Goal: Task Accomplishment & Management: Complete application form

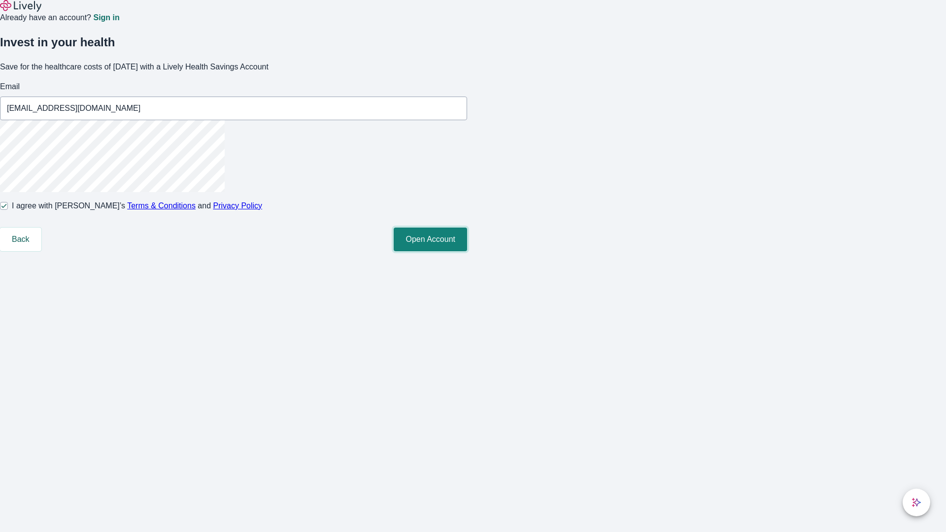
click at [467, 251] on button "Open Account" at bounding box center [430, 240] width 73 height 24
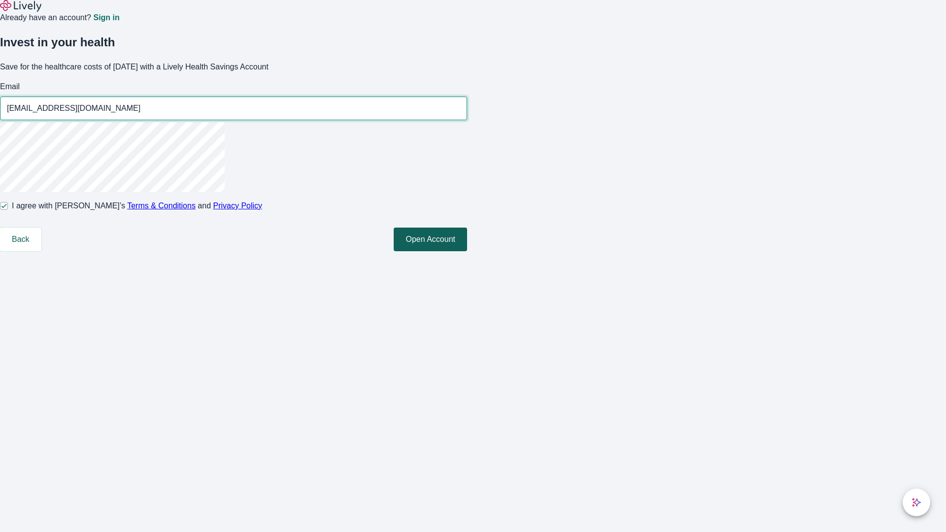
type input "[EMAIL_ADDRESS][DOMAIN_NAME]"
click at [8, 210] on input "I agree with Lively’s Terms & Conditions and Privacy Policy" at bounding box center [4, 206] width 8 height 8
checkbox input "false"
type input "[EMAIL_ADDRESS][DOMAIN_NAME]"
click at [8, 210] on input "I agree with Lively’s Terms & Conditions and Privacy Policy" at bounding box center [4, 206] width 8 height 8
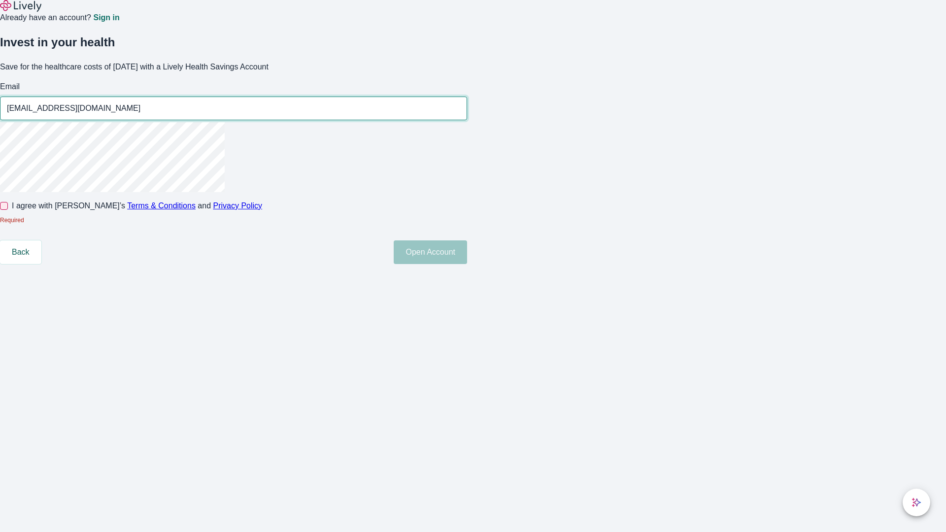
checkbox input "true"
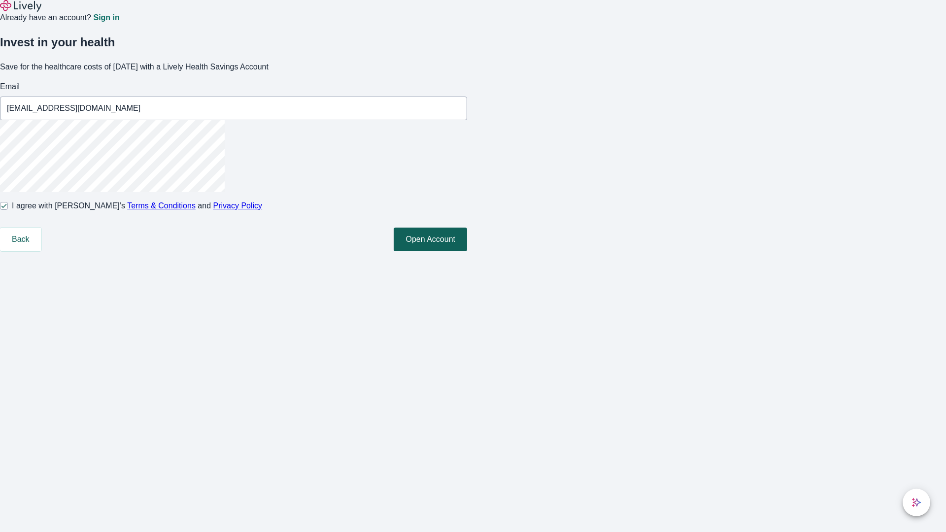
click at [467, 251] on button "Open Account" at bounding box center [430, 240] width 73 height 24
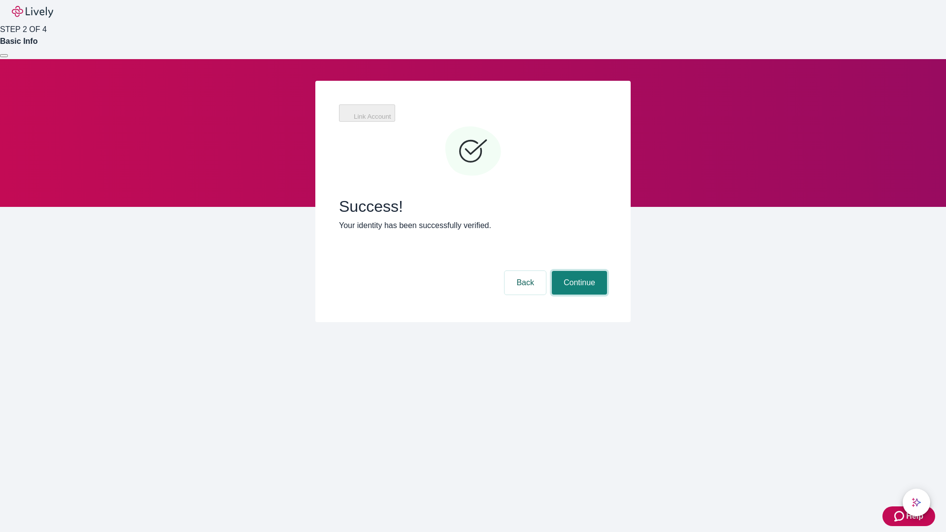
click at [578, 271] on button "Continue" at bounding box center [579, 283] width 55 height 24
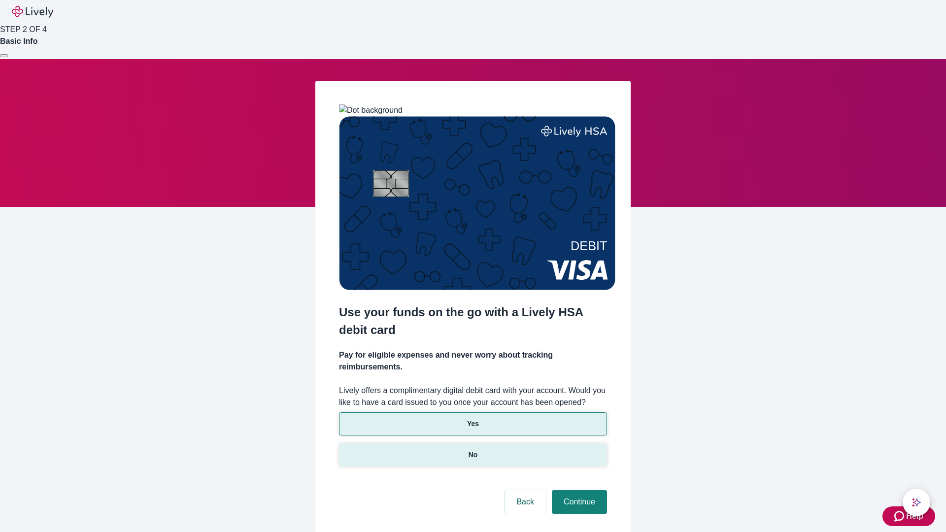
click at [473, 450] on p "No" at bounding box center [473, 455] width 9 height 10
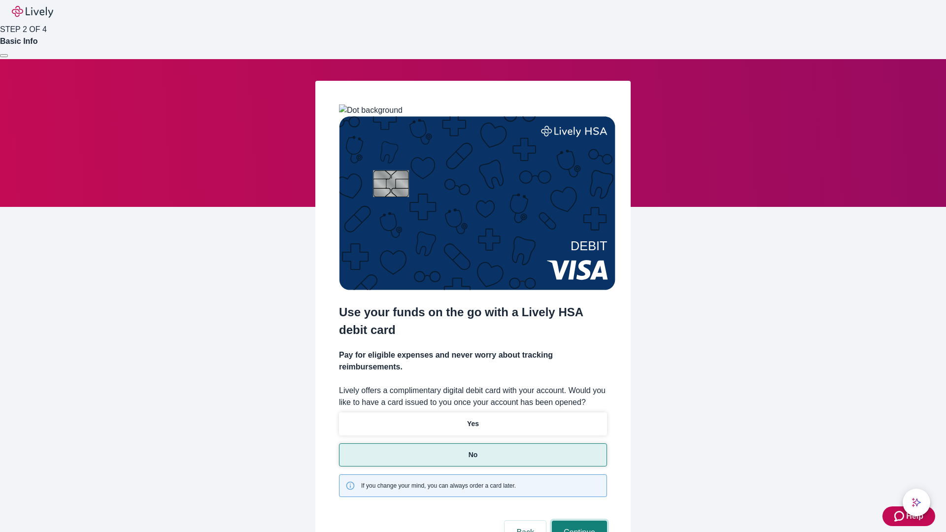
click at [578, 521] on button "Continue" at bounding box center [579, 533] width 55 height 24
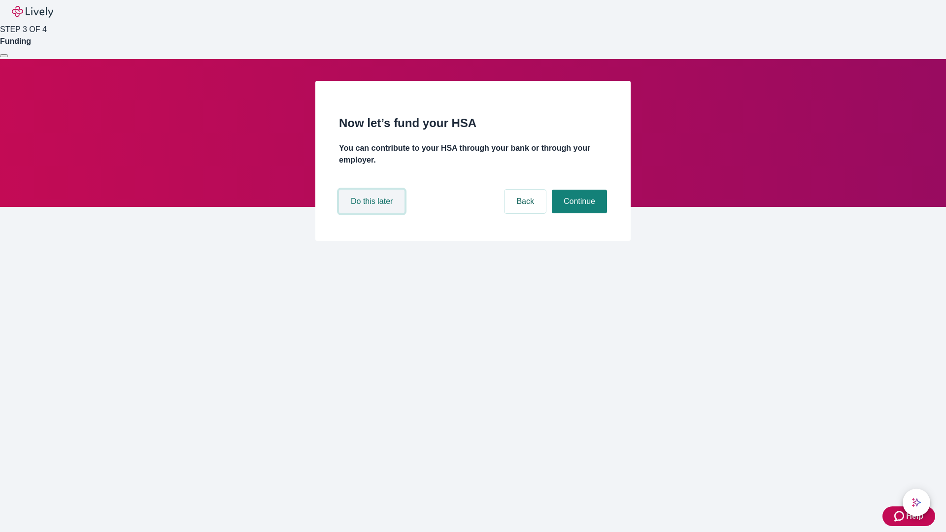
click at [373, 213] on button "Do this later" at bounding box center [372, 202] width 66 height 24
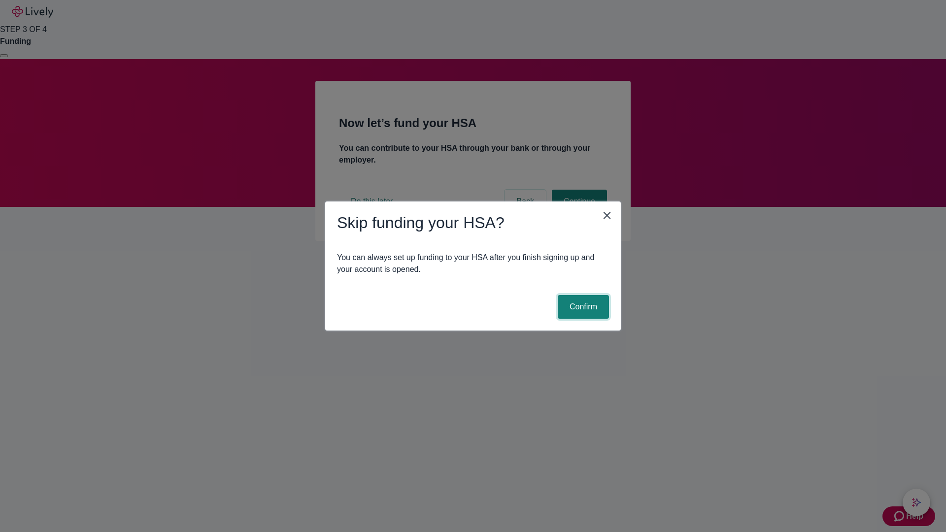
click at [582, 307] on button "Confirm" at bounding box center [583, 307] width 51 height 24
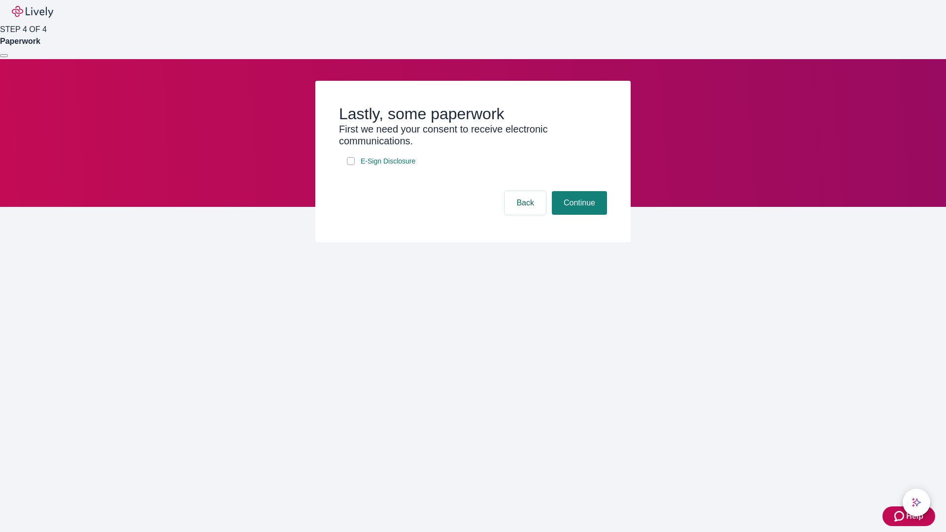
click at [351, 165] on input "E-Sign Disclosure" at bounding box center [351, 161] width 8 height 8
checkbox input "true"
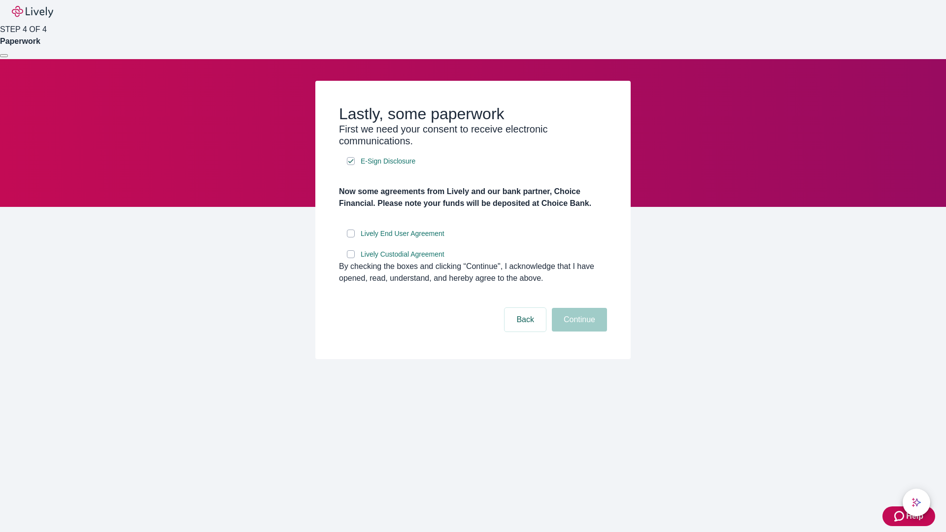
click at [351, 238] on input "Lively End User Agreement" at bounding box center [351, 234] width 8 height 8
checkbox input "true"
click at [351, 258] on input "Lively Custodial Agreement" at bounding box center [351, 254] width 8 height 8
checkbox input "true"
click at [578, 332] on button "Continue" at bounding box center [579, 320] width 55 height 24
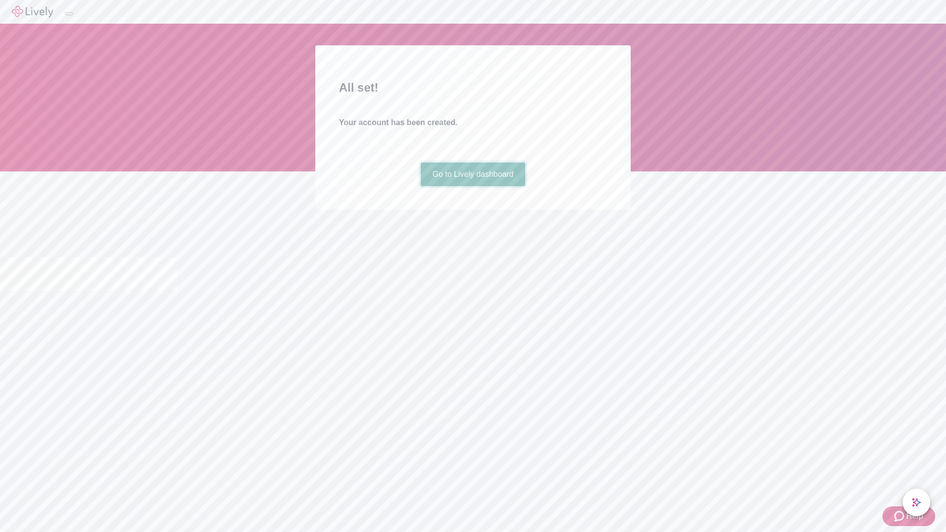
click at [473, 186] on link "Go to Lively dashboard" at bounding box center [473, 175] width 105 height 24
